Goal: Task Accomplishment & Management: Manage account settings

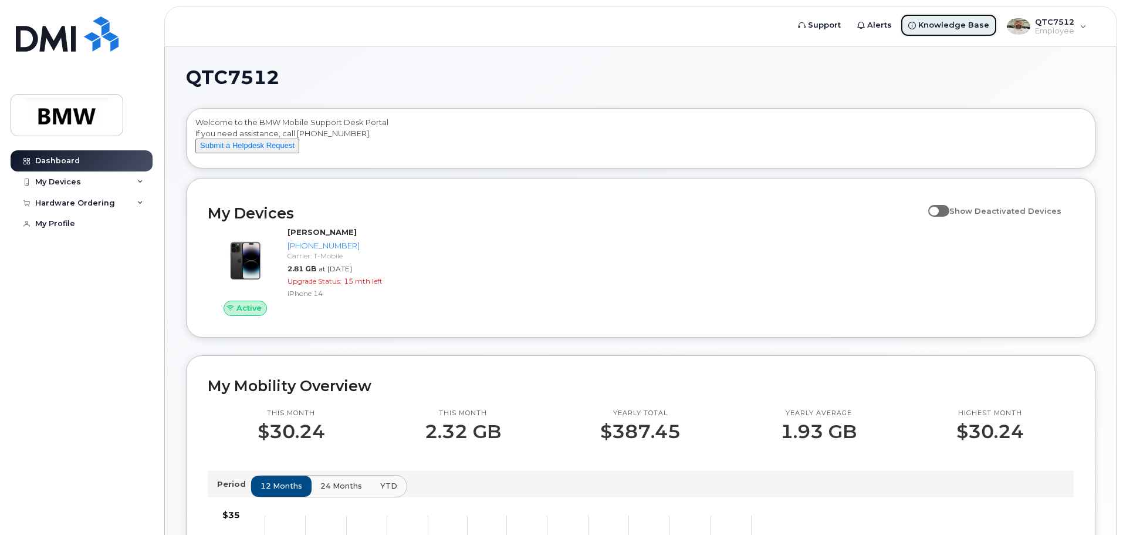
click at [958, 23] on span "Knowledge Base" at bounding box center [953, 25] width 71 height 12
click at [947, 217] on span at bounding box center [938, 211] width 21 height 12
click at [938, 209] on input "Show Deactivated Devices" at bounding box center [932, 204] width 9 height 9
click at [947, 217] on span at bounding box center [938, 211] width 21 height 12
click at [938, 209] on input "Show Deactivated Devices" at bounding box center [932, 204] width 9 height 9
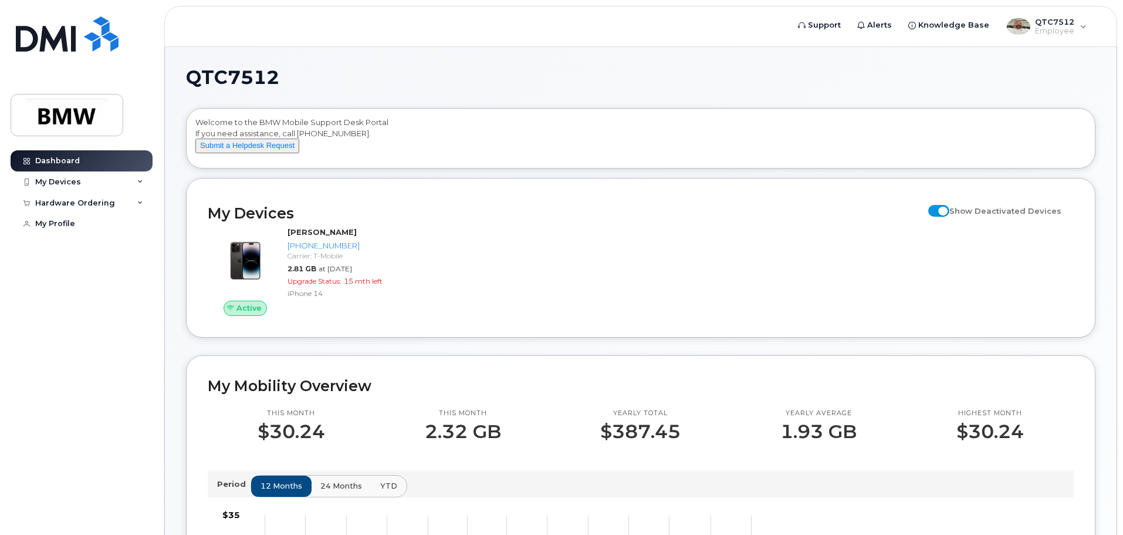
checkbox input "false"
click at [1076, 31] on div "QTC7512 Employee" at bounding box center [1047, 26] width 96 height 23
click at [80, 222] on link "My Profile" at bounding box center [82, 223] width 142 height 21
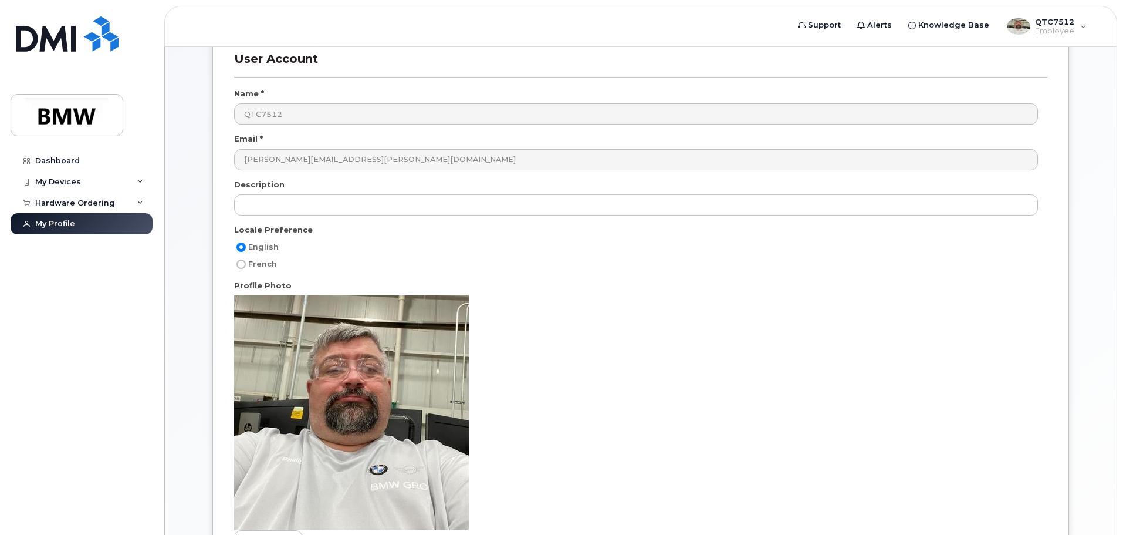
scroll to position [293, 0]
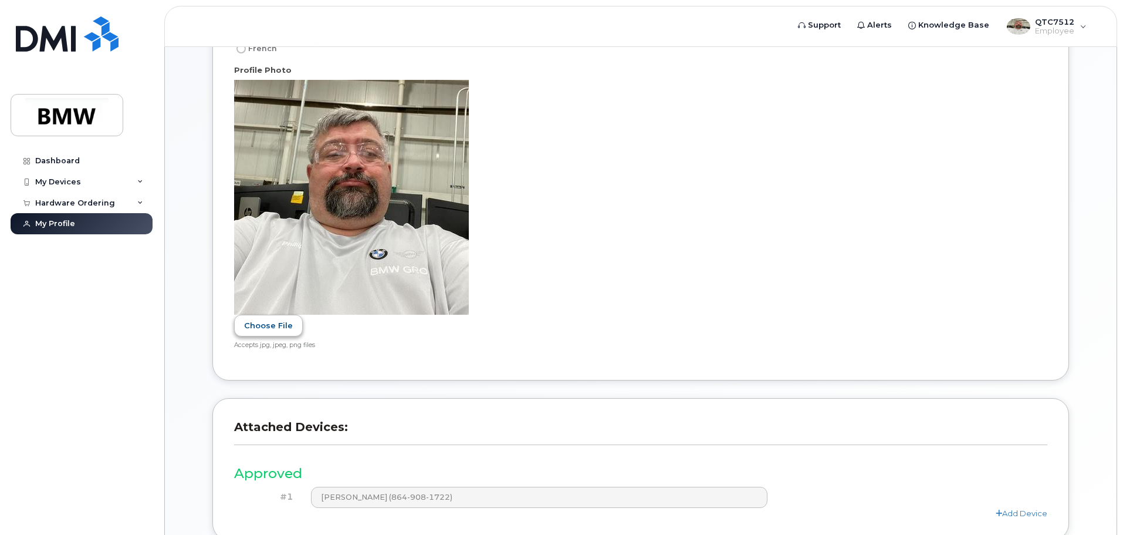
click at [276, 325] on label "Choose File" at bounding box center [268, 326] width 69 height 22
click at [0, 0] on input "Choose File" at bounding box center [0, 0] width 0 height 0
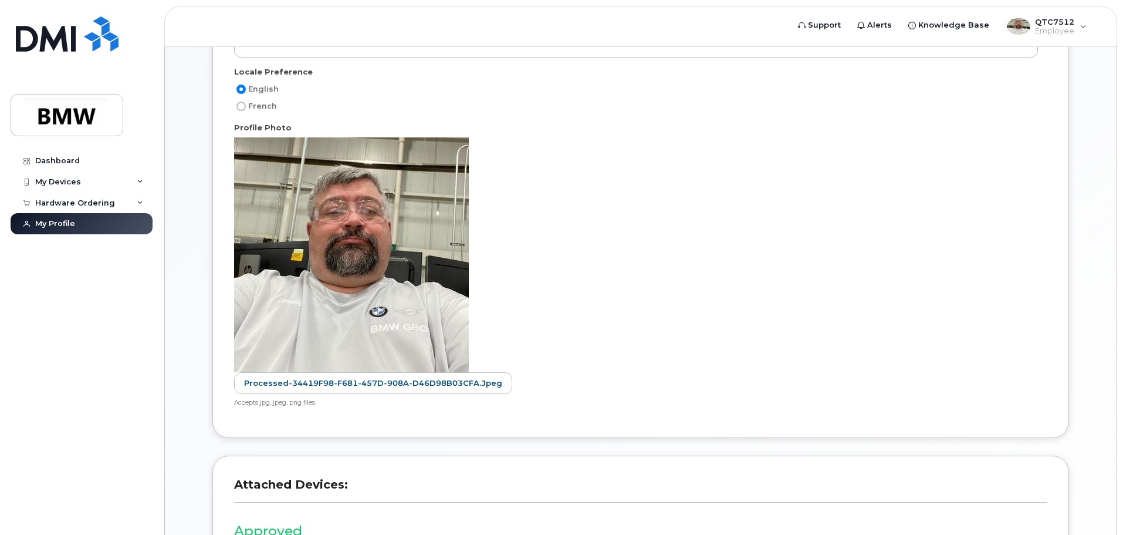
scroll to position [280, 0]
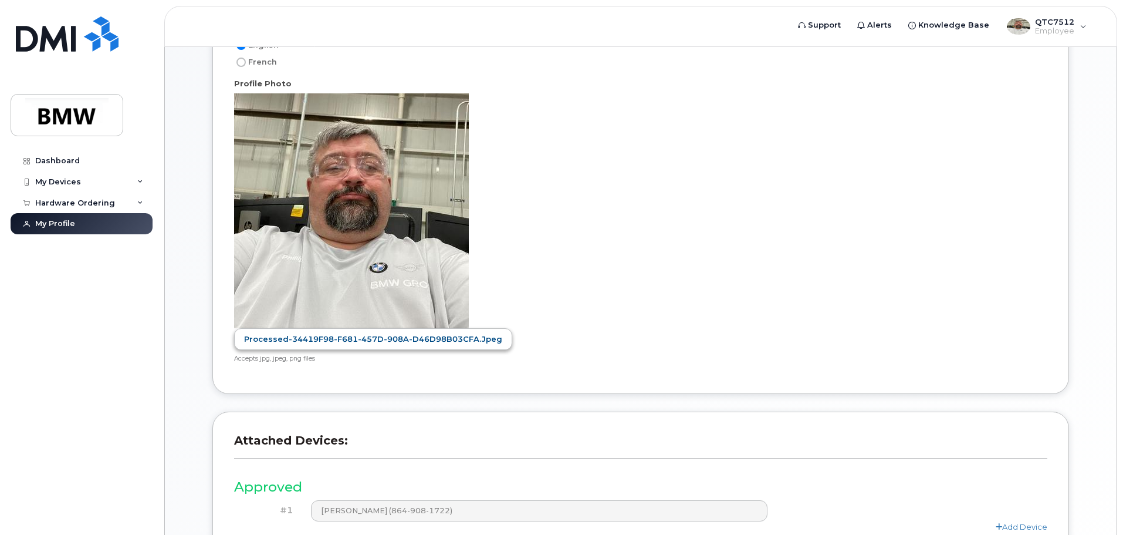
click at [331, 341] on label "processed-34419F98-F681-457D-908A-D46D98B03CFA.jpeg" at bounding box center [373, 339] width 278 height 22
click at [0, 0] on input "processed-34419F98-F681-457D-908A-D46D98B03CFA.jpeg" at bounding box center [0, 0] width 0 height 0
click at [256, 342] on label "Choose File" at bounding box center [268, 339] width 69 height 22
click at [0, 0] on input "Choose File" at bounding box center [0, 0] width 0 height 0
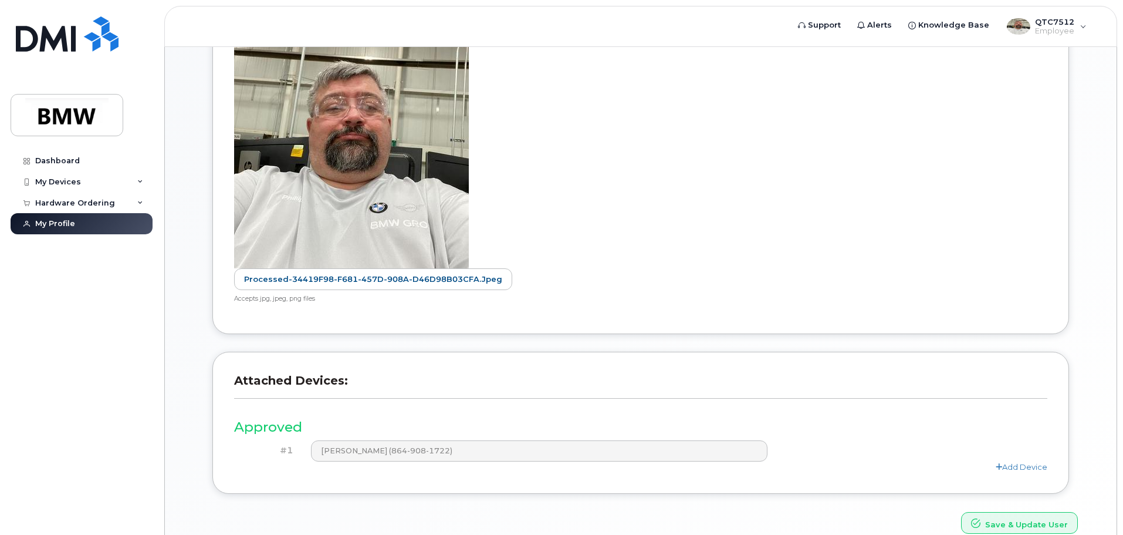
scroll to position [397, 0]
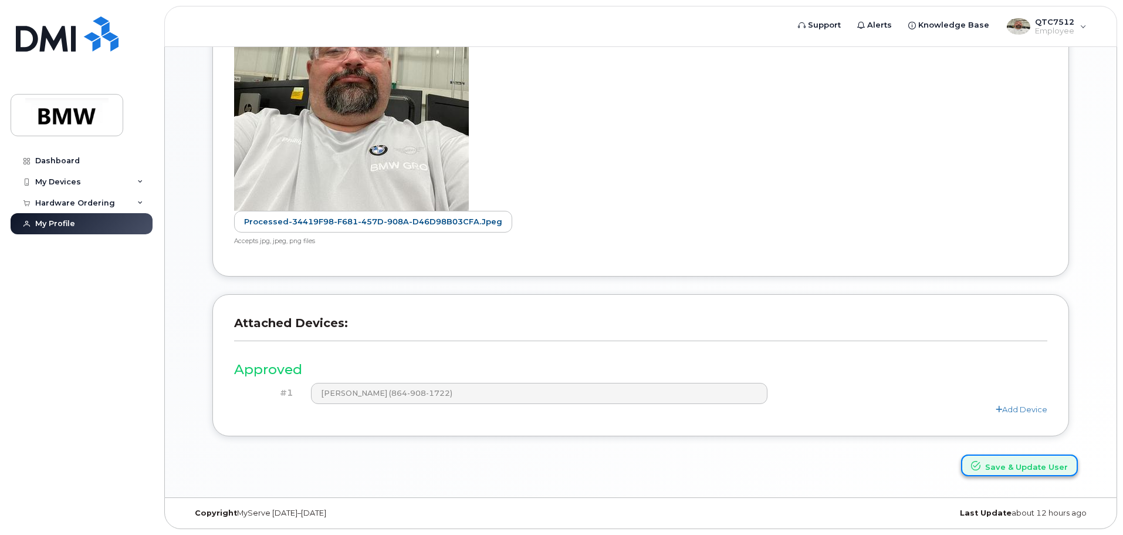
click at [986, 473] on button "Save & Update User" at bounding box center [1019, 465] width 117 height 22
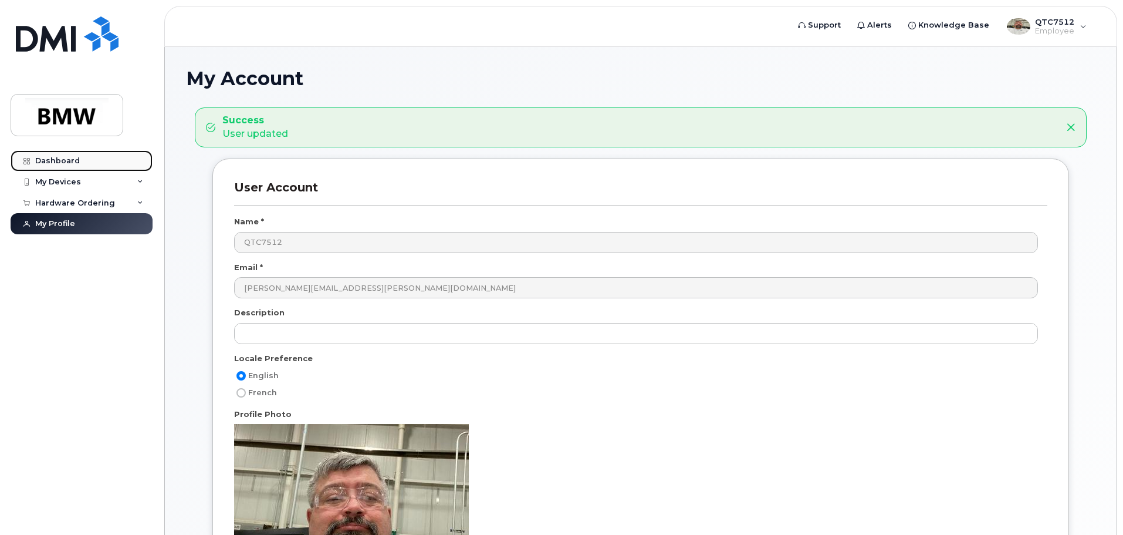
click at [54, 160] on div "Dashboard" at bounding box center [57, 160] width 45 height 9
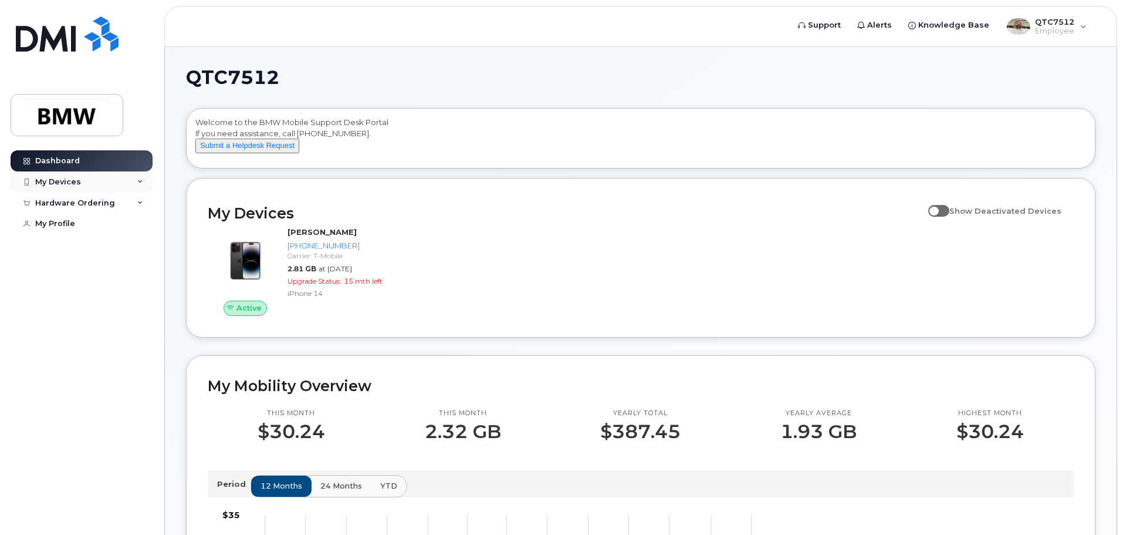
click at [140, 181] on icon at bounding box center [140, 182] width 6 height 6
click at [140, 269] on icon at bounding box center [140, 266] width 6 height 6
click at [647, 102] on div "QTC7512 Welcome to the BMW Mobile Support Desk Portal If you need assistance, c…" at bounding box center [641, 525] width 910 height 914
